Goal: Task Accomplishment & Management: Complete application form

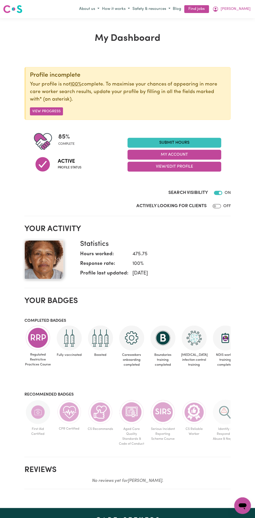
click at [173, 142] on link "Submit Hours" at bounding box center [174, 143] width 94 height 10
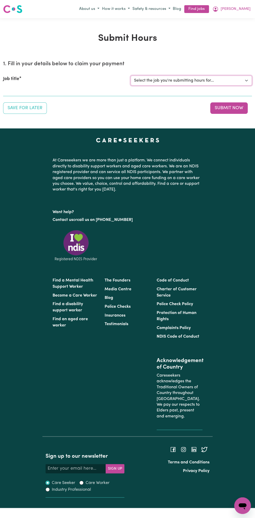
click at [177, 82] on select "Select the job you're submitting hours for... [Vartouhie ([PERSON_NAME]) [PERSO…" at bounding box center [190, 81] width 121 height 10
select select "13810"
click at [130, 76] on select "Select the job you're submitting hours for... [Vartouhie ([PERSON_NAME]) [PERSO…" at bounding box center [190, 81] width 121 height 10
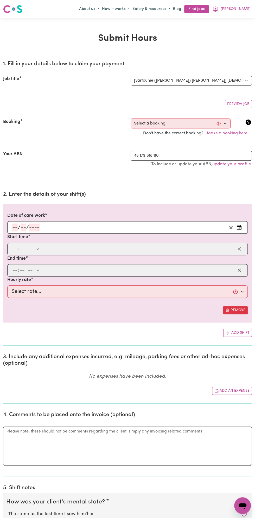
click at [31, 197] on section "2. Enter the details of your shift(s) Date of care work / / Start time : -- am …" at bounding box center [127, 266] width 248 height 158
click at [24, 226] on input "number" at bounding box center [24, 227] width 6 height 8
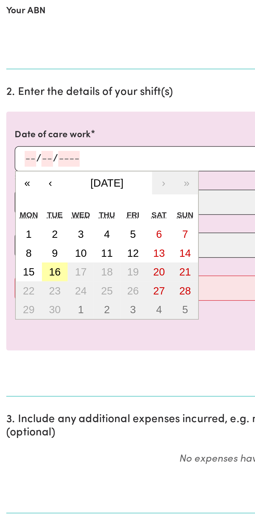
click at [32, 283] on button "16" at bounding box center [27, 283] width 13 height 9
type input "[DATE]"
type input "16"
type input "9"
type input "2025"
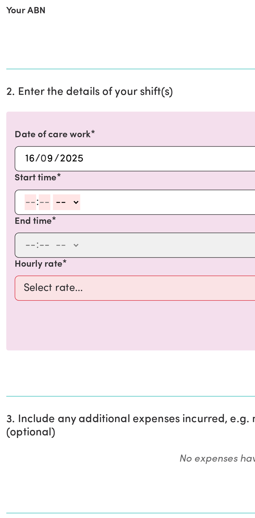
click at [15, 248] on input "number" at bounding box center [15, 249] width 6 height 8
type input "8"
type input "0"
click at [38, 247] on select "-- am pm" at bounding box center [32, 249] width 14 height 8
select select "pm"
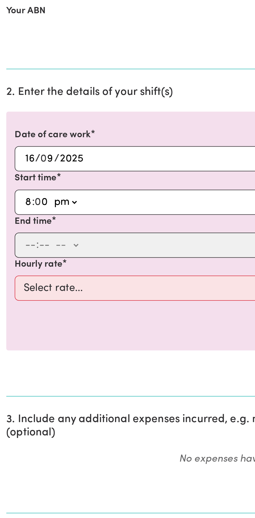
click at [25, 245] on select "-- am pm" at bounding box center [32, 249] width 14 height 8
type input "20:00"
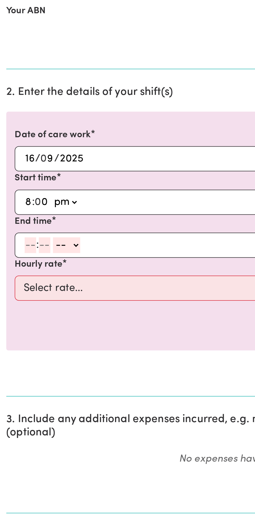
click at [27, 246] on select "am pm" at bounding box center [32, 249] width 14 height 8
click at [14, 246] on input "8" at bounding box center [14, 249] width 4 height 8
type input "1"
type input "13:00"
type input "12"
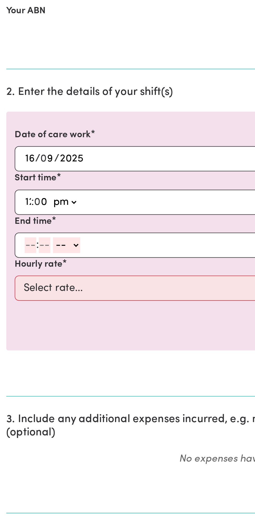
type input "12:00"
click at [14, 268] on input "number" at bounding box center [15, 270] width 6 height 8
type input "1"
click at [19, 270] on input "number" at bounding box center [20, 270] width 6 height 8
type input "0"
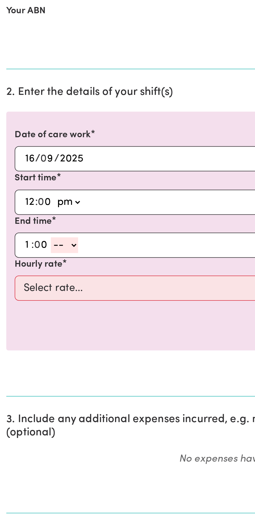
click at [38, 269] on select "-- am pm" at bounding box center [32, 270] width 14 height 8
select select "pm"
click at [25, 266] on select "-- am pm" at bounding box center [32, 270] width 14 height 8
type input "13:00"
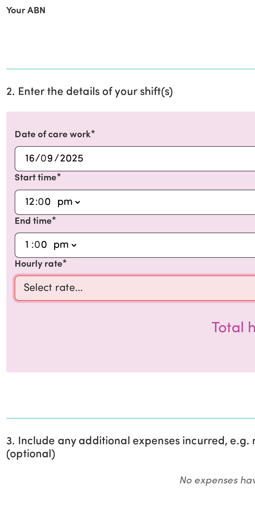
click at [77, 290] on select "Select rate... $49.00 (Weekday) $60.00 ([DATE])" at bounding box center [127, 291] width 240 height 12
select select "49-Weekday"
click at [7, 285] on select "Select rate... $49.00 (Weekday) $60.00 ([DATE])" at bounding box center [127, 291] width 240 height 12
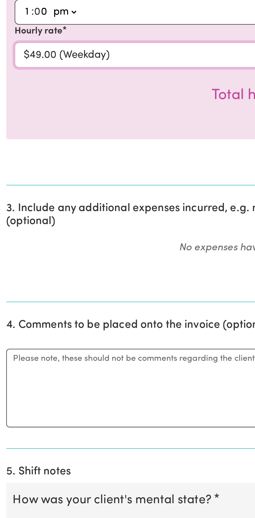
scroll to position [5, 0]
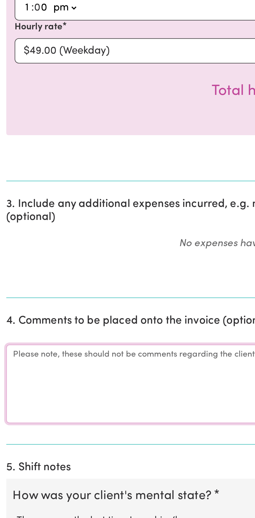
click at [34, 454] on textarea "Comments" at bounding box center [127, 451] width 248 height 39
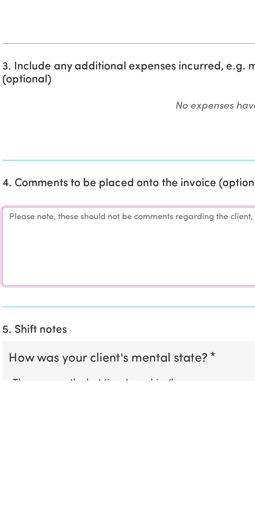
scroll to position [14, 0]
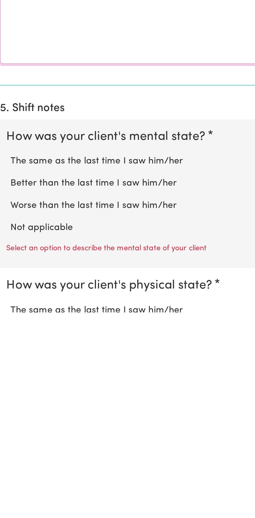
type textarea "All good"
click at [30, 473] on label "Not applicable" at bounding box center [127, 476] width 238 height 7
click at [8, 473] on input "Not applicable" at bounding box center [8, 472] width 0 height 0
radio input "true"
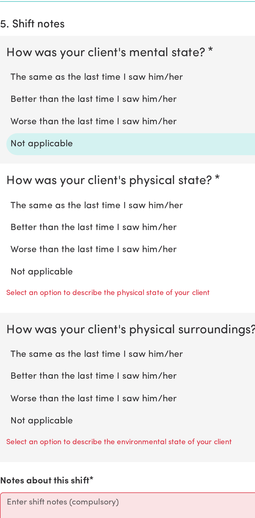
scroll to position [226, 0]
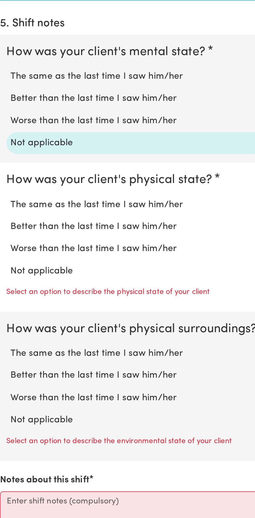
click at [38, 392] on label "Not applicable" at bounding box center [127, 395] width 238 height 7
click at [8, 392] on input "Not applicable" at bounding box center [8, 392] width 0 height 0
radio input "true"
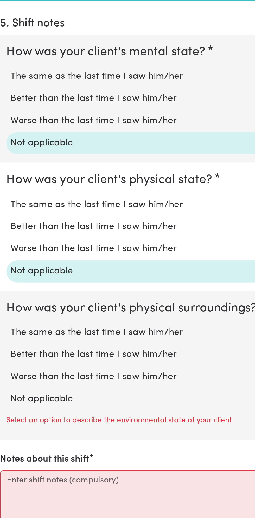
click at [41, 456] on label "Not applicable" at bounding box center [127, 458] width 238 height 7
click at [8, 455] on input "Not applicable" at bounding box center [8, 455] width 0 height 0
radio input "true"
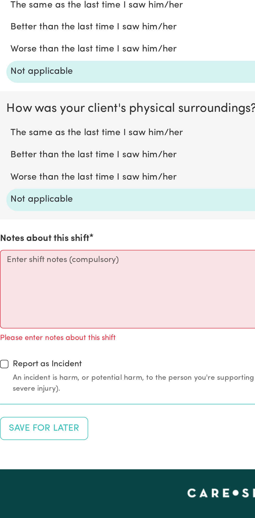
scroll to position [326, 0]
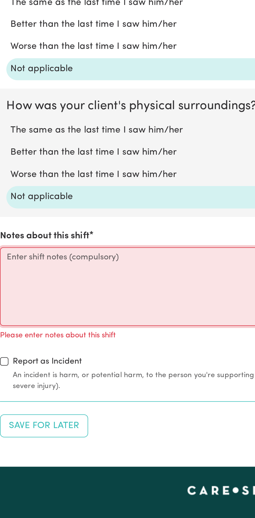
click at [42, 403] on textarea "Notes about this shift" at bounding box center [127, 402] width 248 height 39
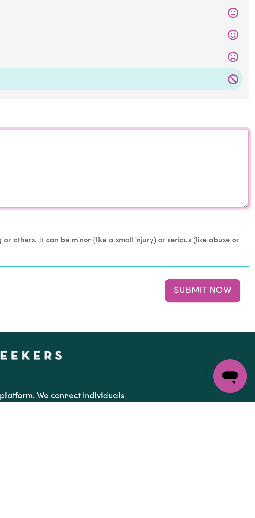
type textarea "Nothing changes all good"
click at [232, 460] on button "Submit Now" at bounding box center [228, 462] width 37 height 11
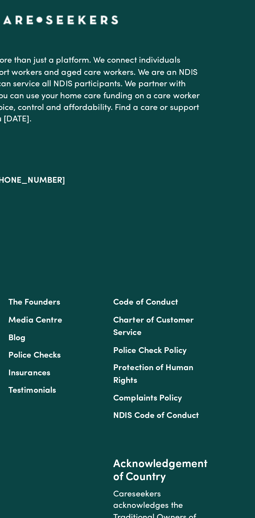
scroll to position [0, 0]
